Goal: Find specific page/section: Find specific page/section

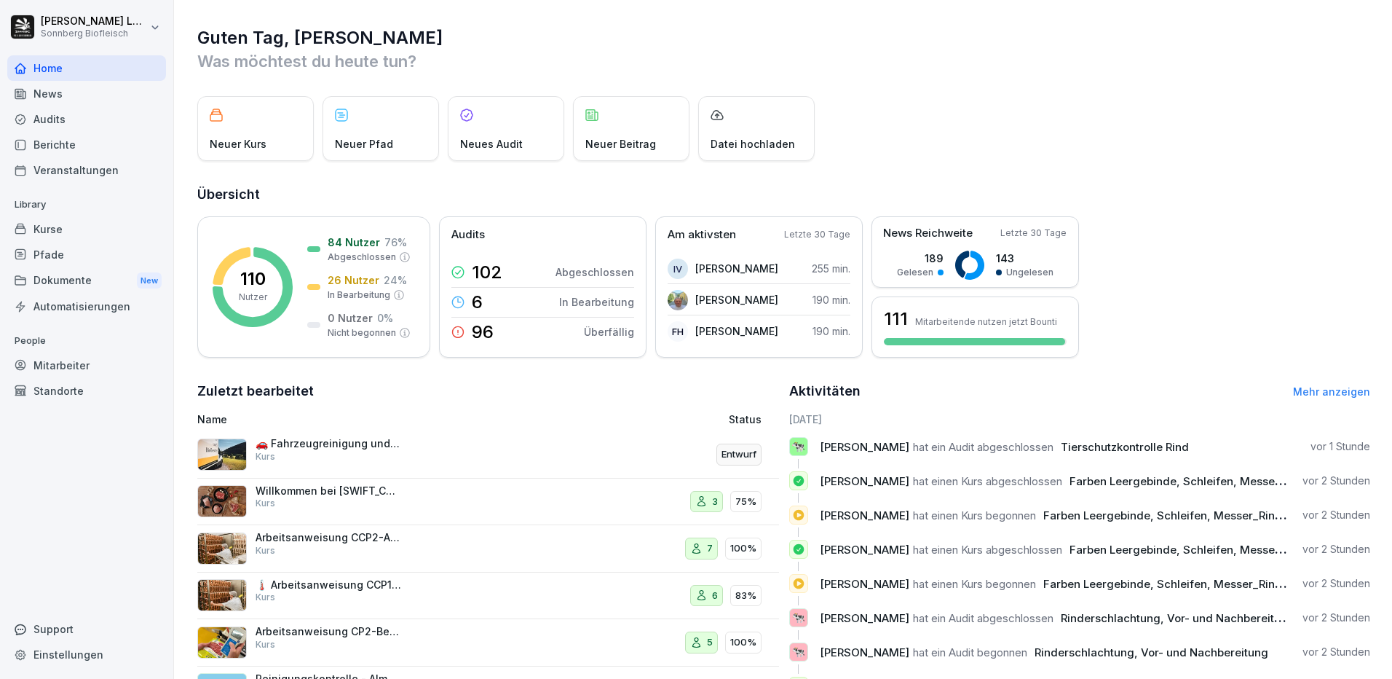
click at [76, 279] on div "Dokumente New" at bounding box center [86, 280] width 159 height 27
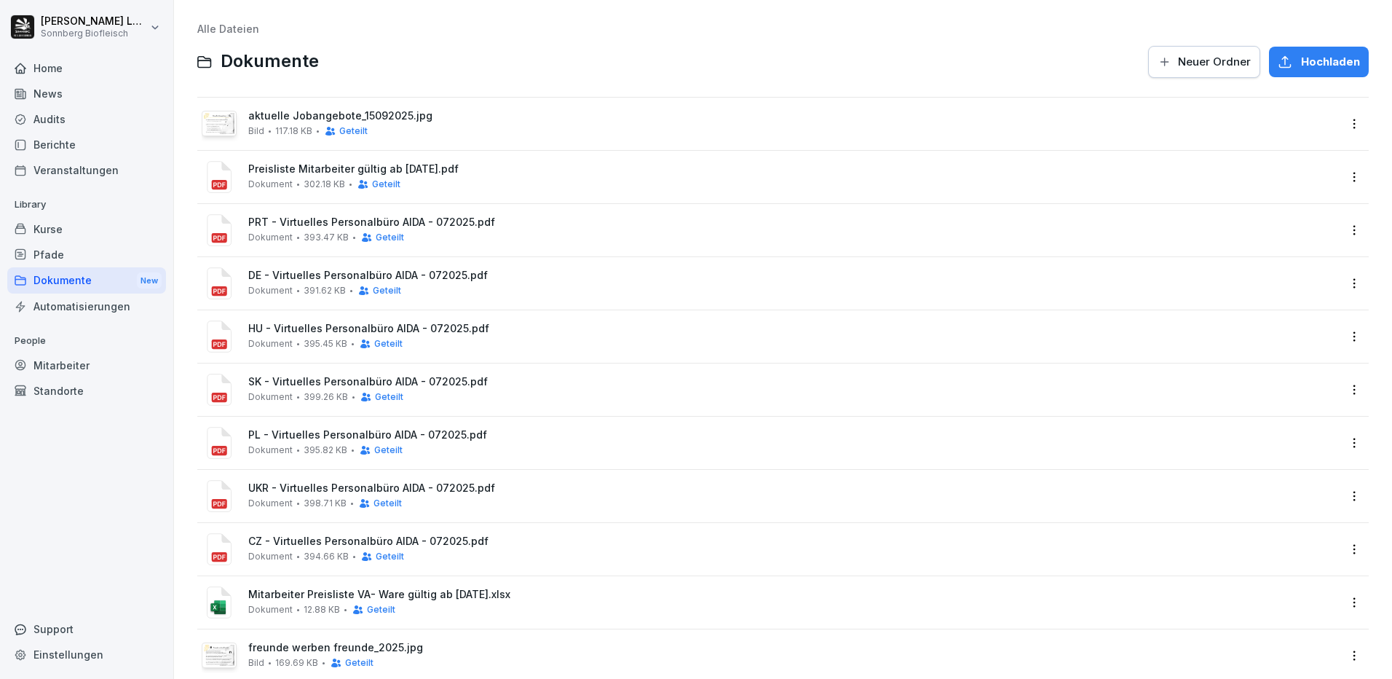
click at [226, 127] on img at bounding box center [219, 123] width 31 height 21
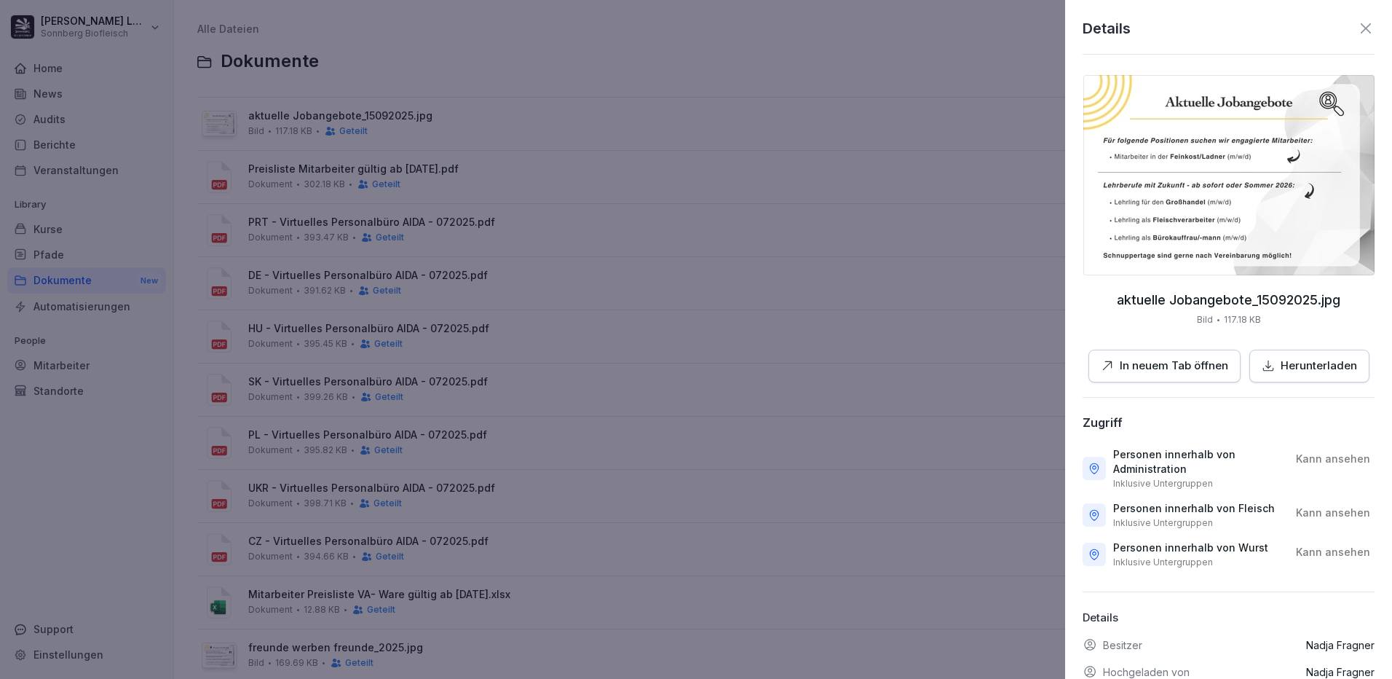
click at [604, 161] on div at bounding box center [696, 339] width 1392 height 679
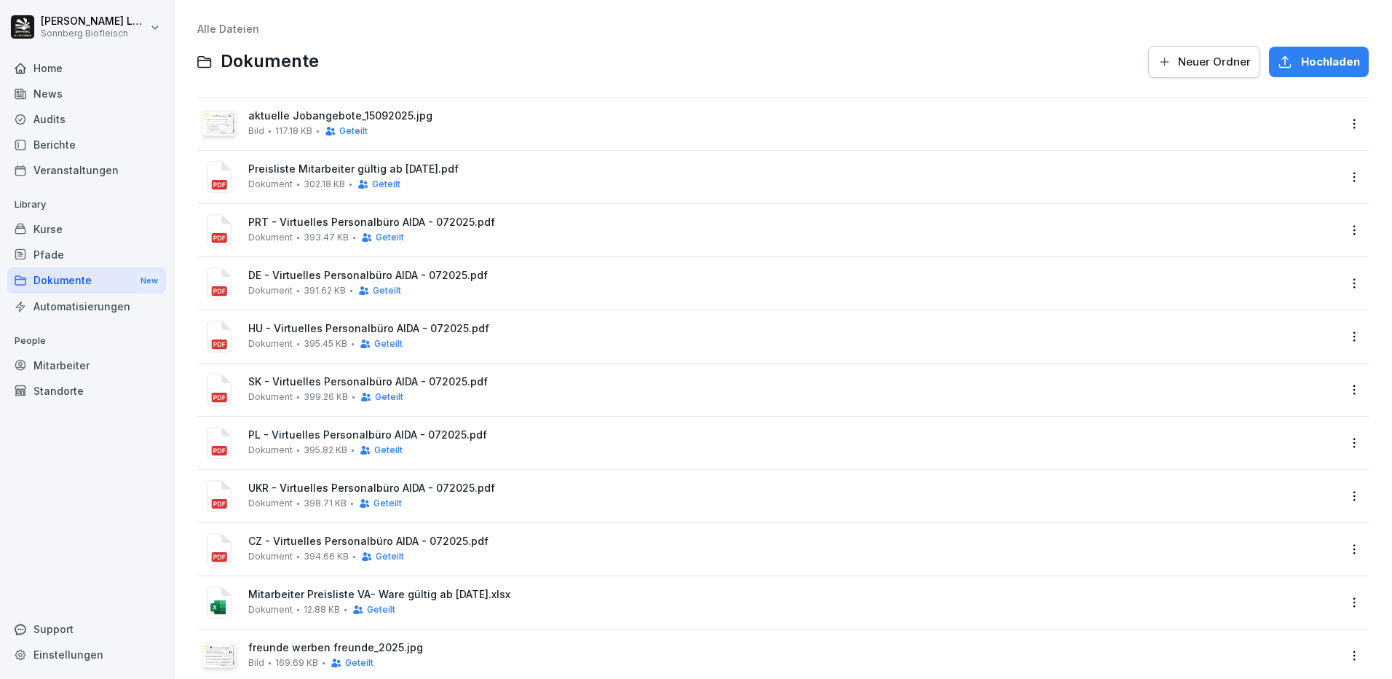
scroll to position [251, 0]
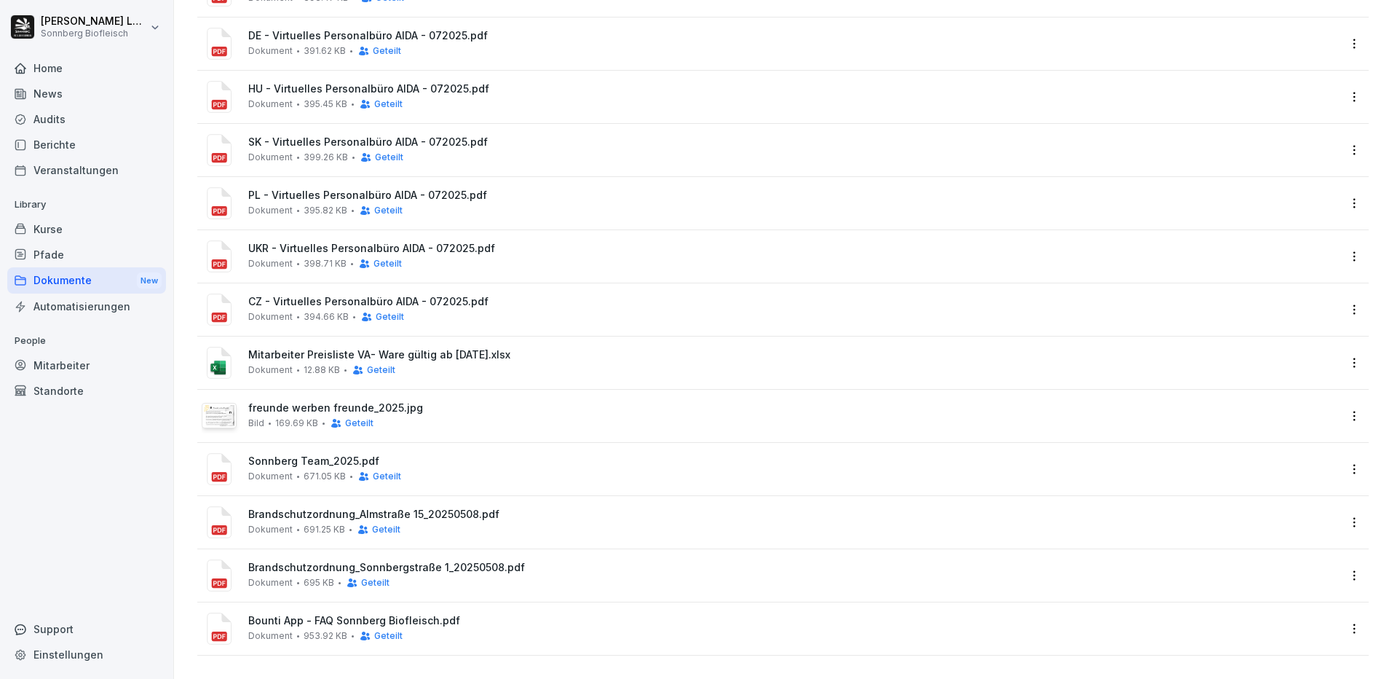
click at [1340, 457] on html "[PERSON_NAME] Sonnberg Biofleisch Home News Audits Berichte Veranstaltungen Lib…" at bounding box center [696, 339] width 1392 height 679
click at [583, 460] on div "Sonnberg Team_2025.pdf Dokument 671.05 KB Geteilt" at bounding box center [793, 468] width 1090 height 27
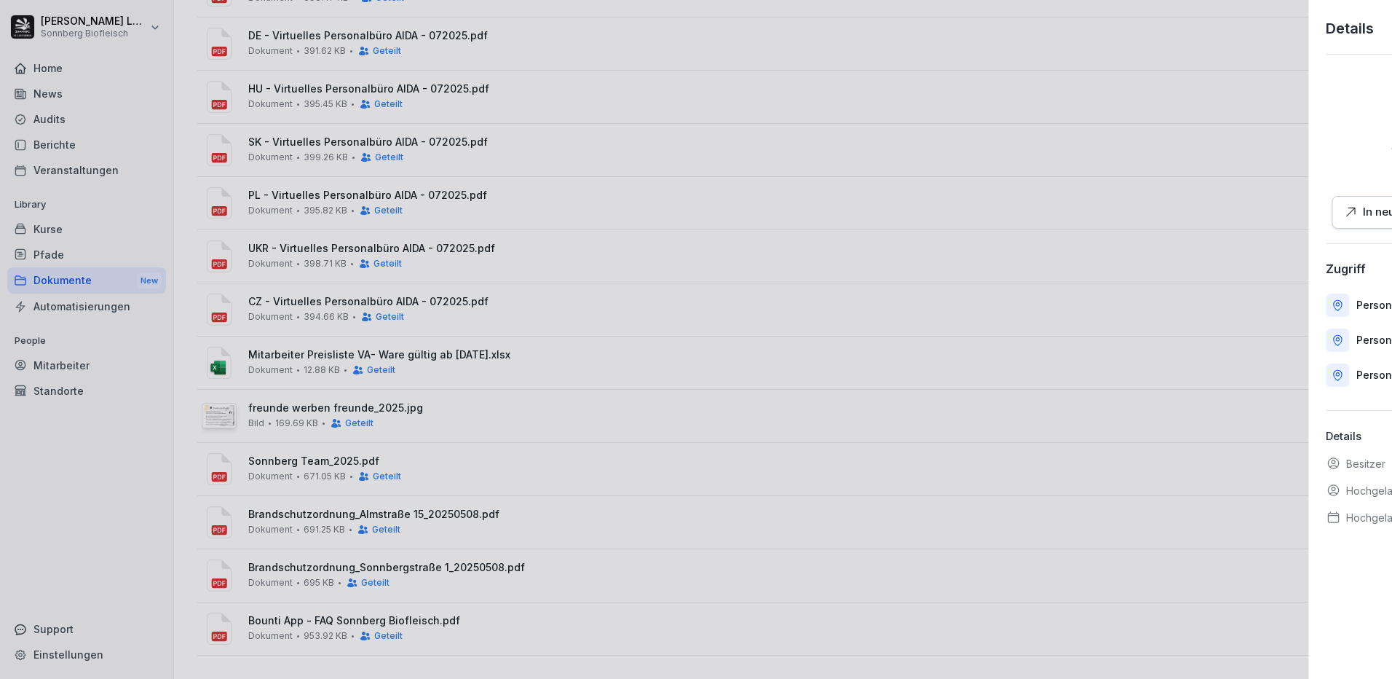
click at [583, 460] on div at bounding box center [696, 339] width 1392 height 679
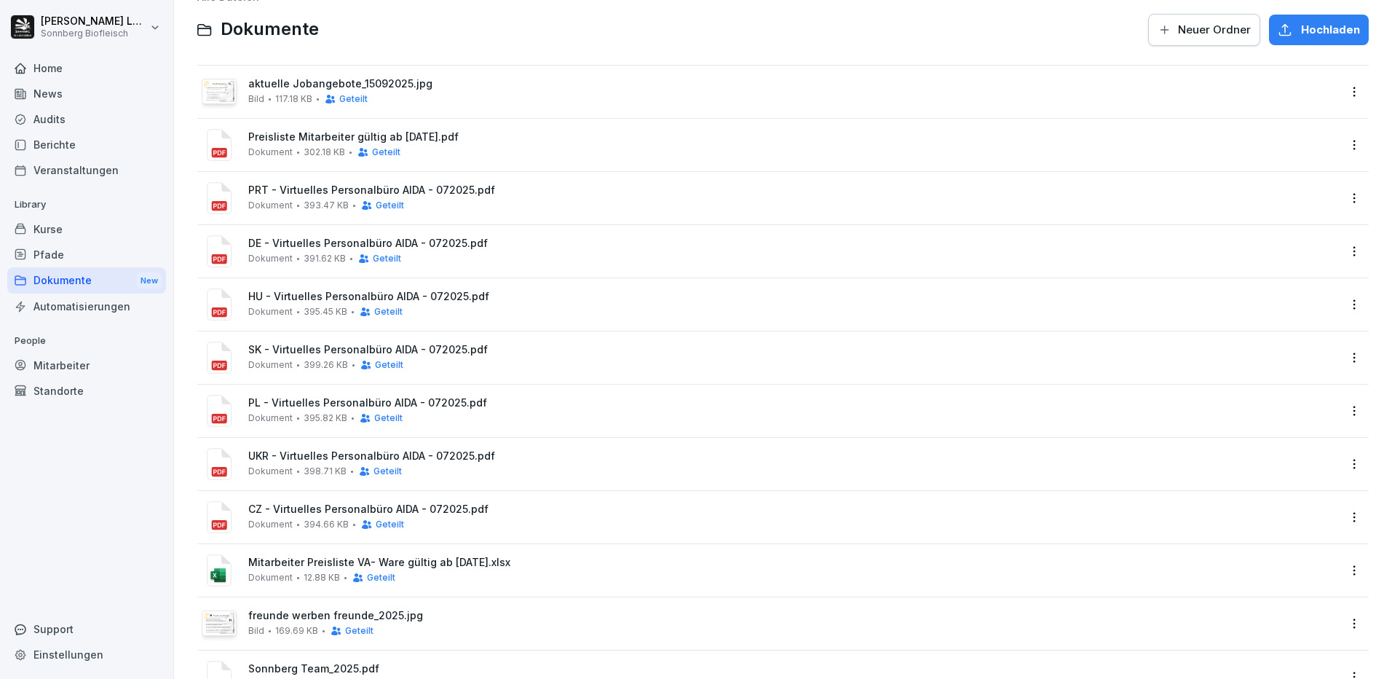
scroll to position [0, 0]
